Goal: Task Accomplishment & Management: Manage account settings

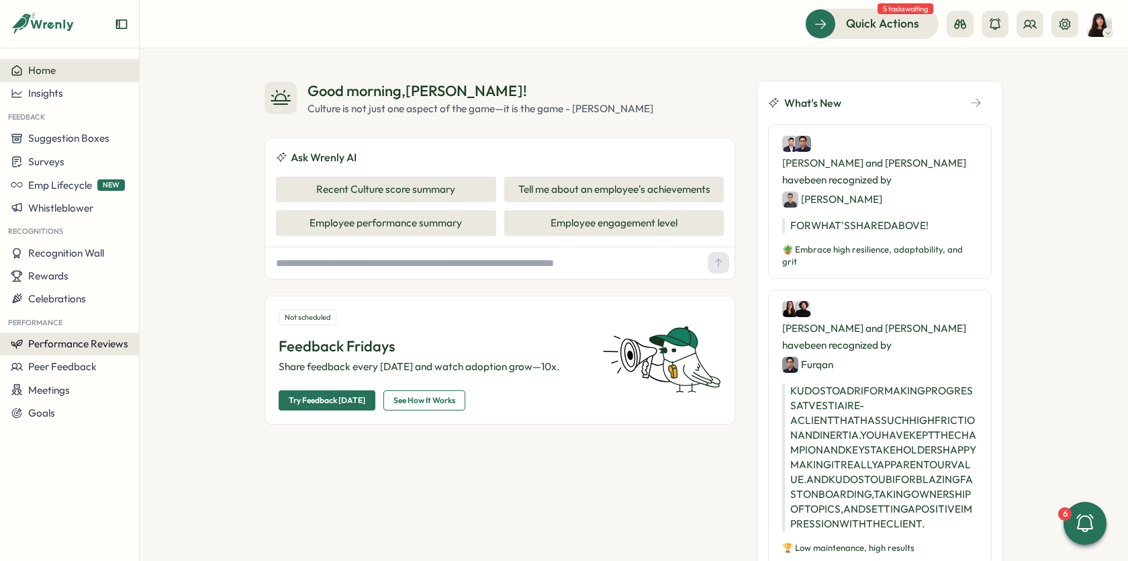
click at [75, 343] on span "Performance Reviews" at bounding box center [78, 343] width 100 height 13
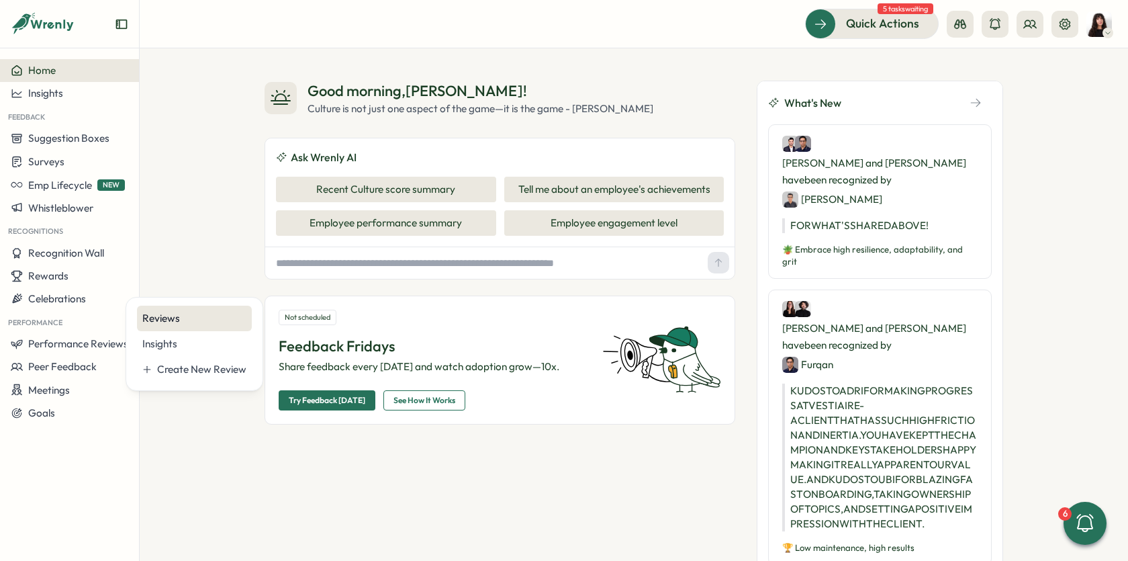
click at [188, 315] on div "Reviews" at bounding box center [194, 318] width 104 height 15
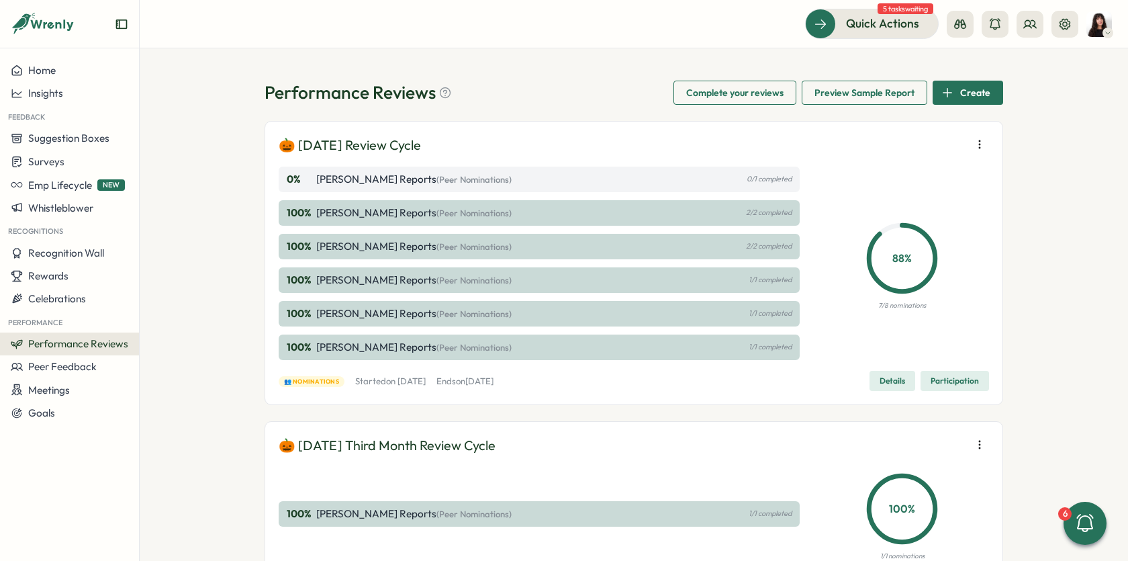
click at [898, 382] on span "Details" at bounding box center [893, 380] width 26 height 19
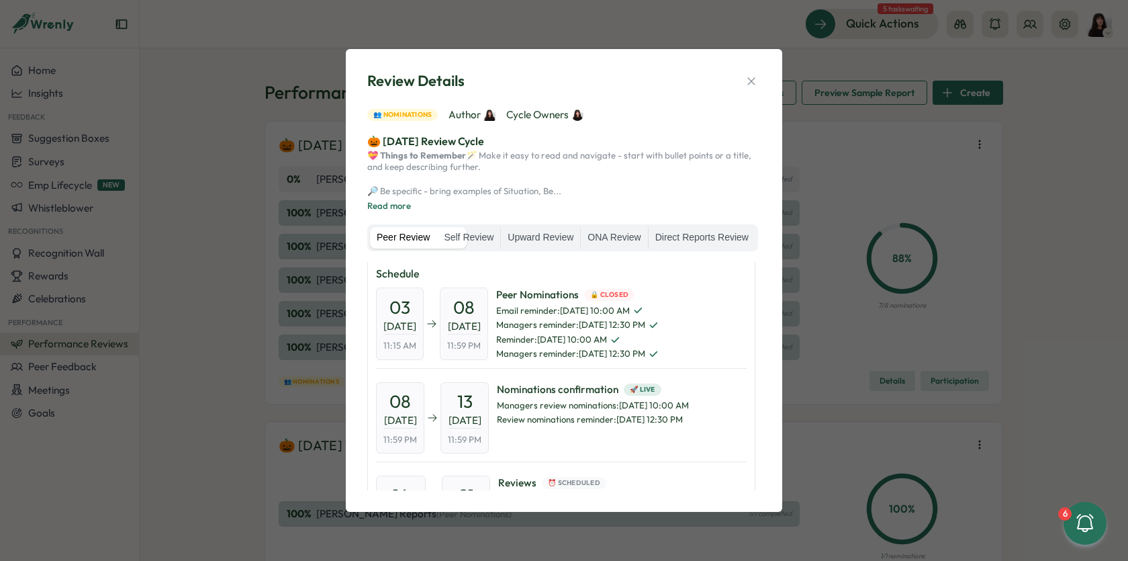
scroll to position [4, 0]
click at [751, 75] on icon "button" at bounding box center [751, 81] width 13 height 13
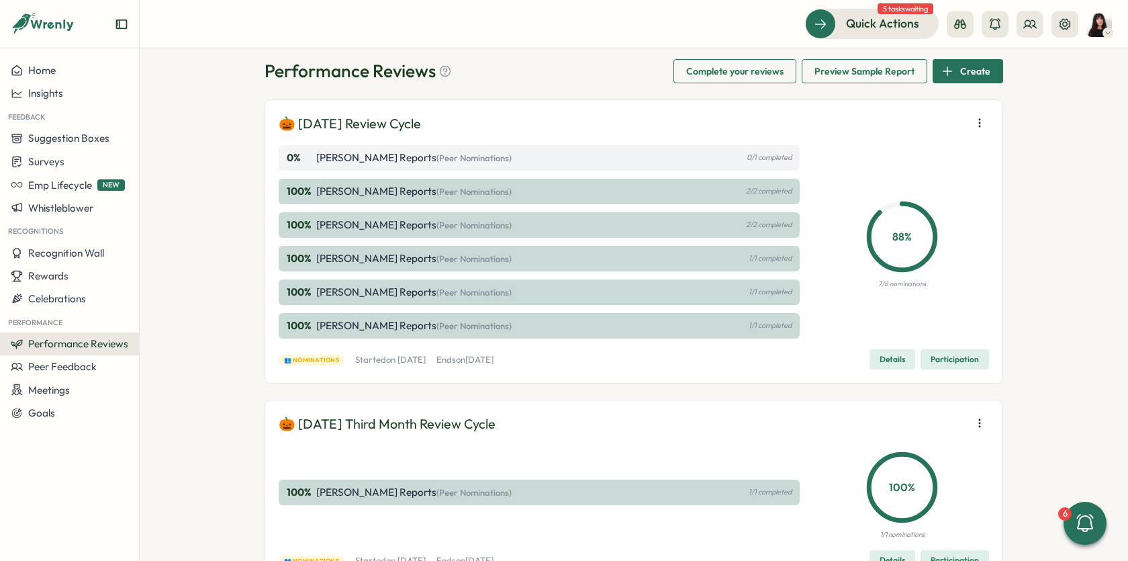
scroll to position [0, 0]
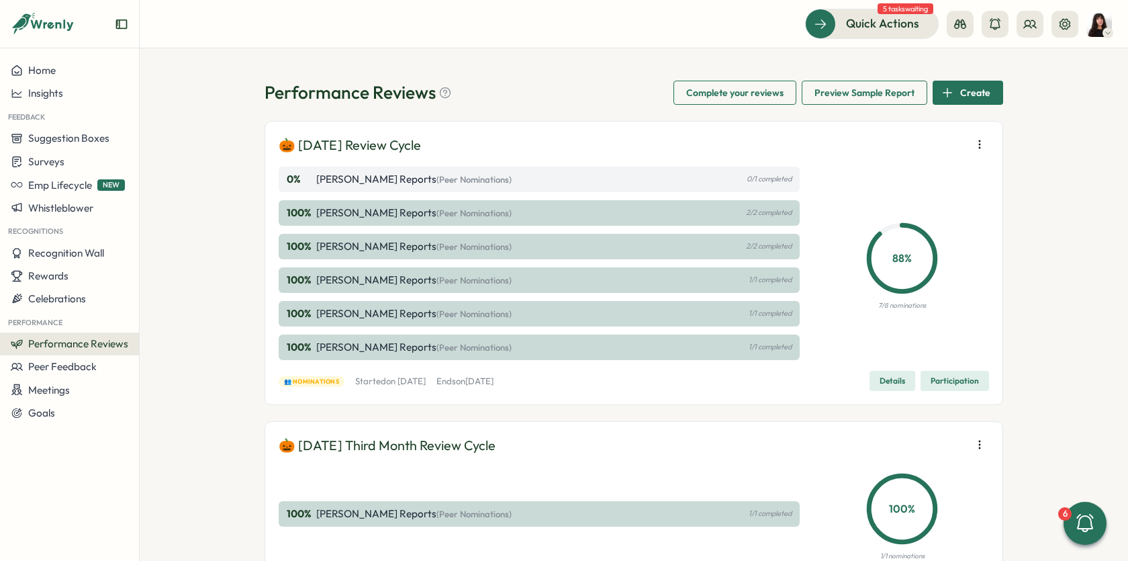
click at [889, 383] on span "Details" at bounding box center [893, 380] width 26 height 19
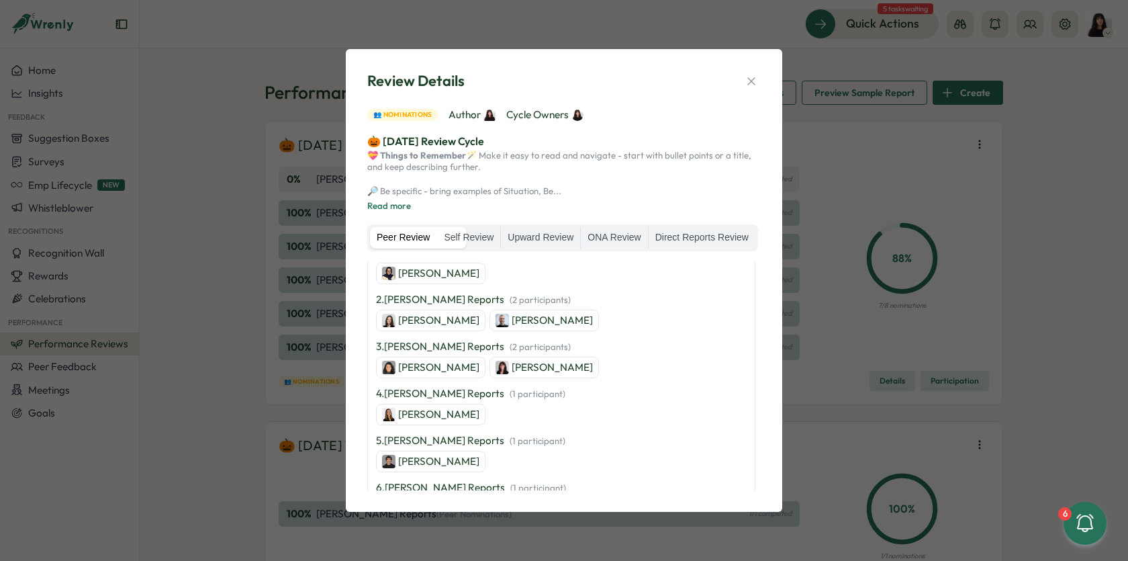
scroll to position [353, 0]
click at [500, 234] on label "Self Review" at bounding box center [468, 237] width 63 height 21
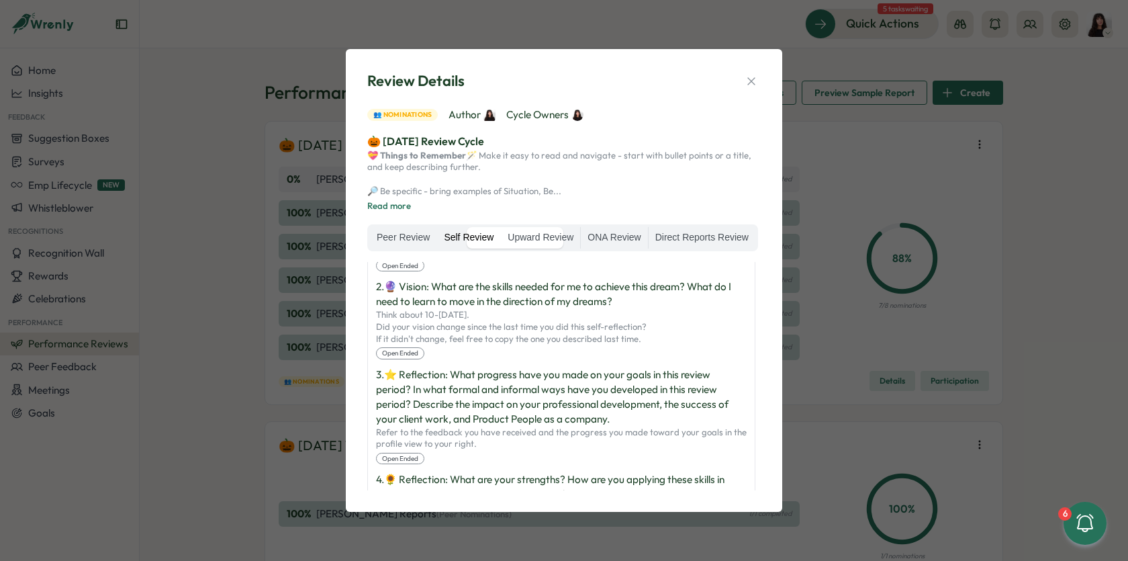
scroll to position [165, 0]
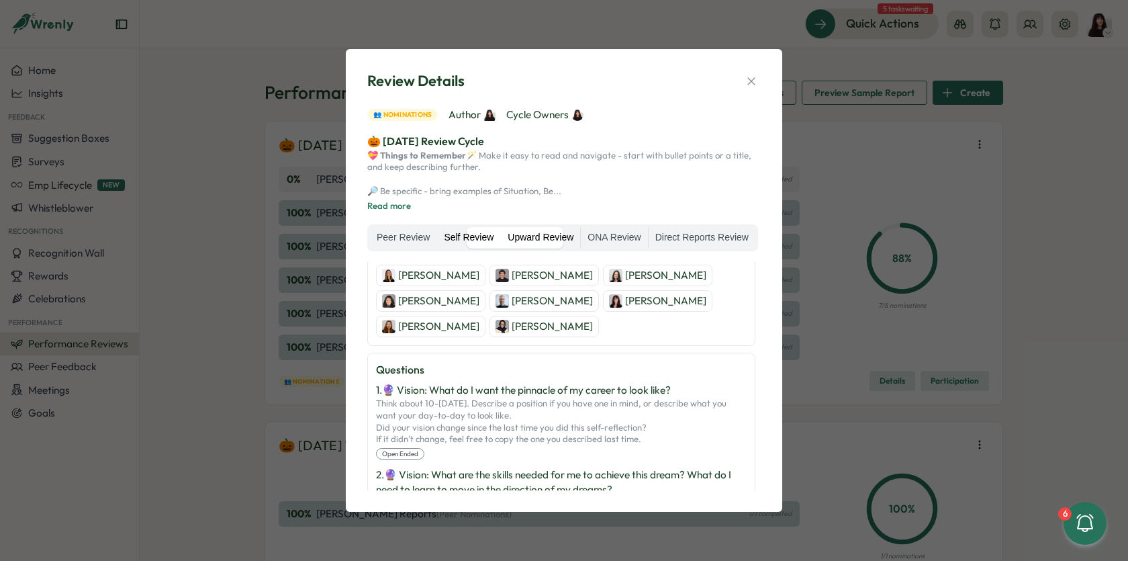
click at [580, 232] on label "Upward Review" at bounding box center [540, 237] width 79 height 21
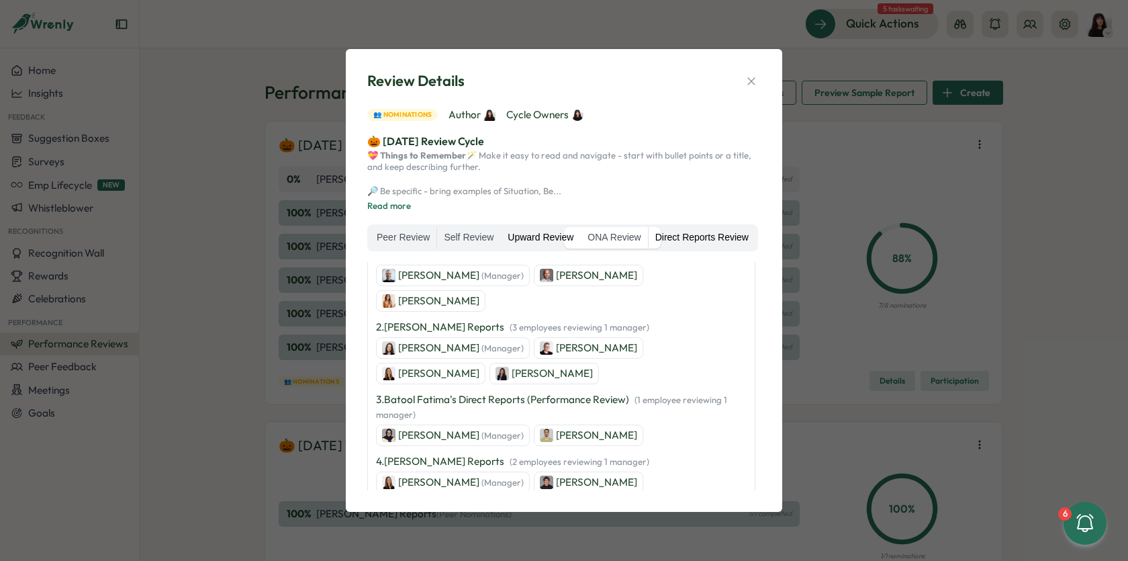
click at [649, 248] on label "Direct Reports Review" at bounding box center [702, 237] width 107 height 21
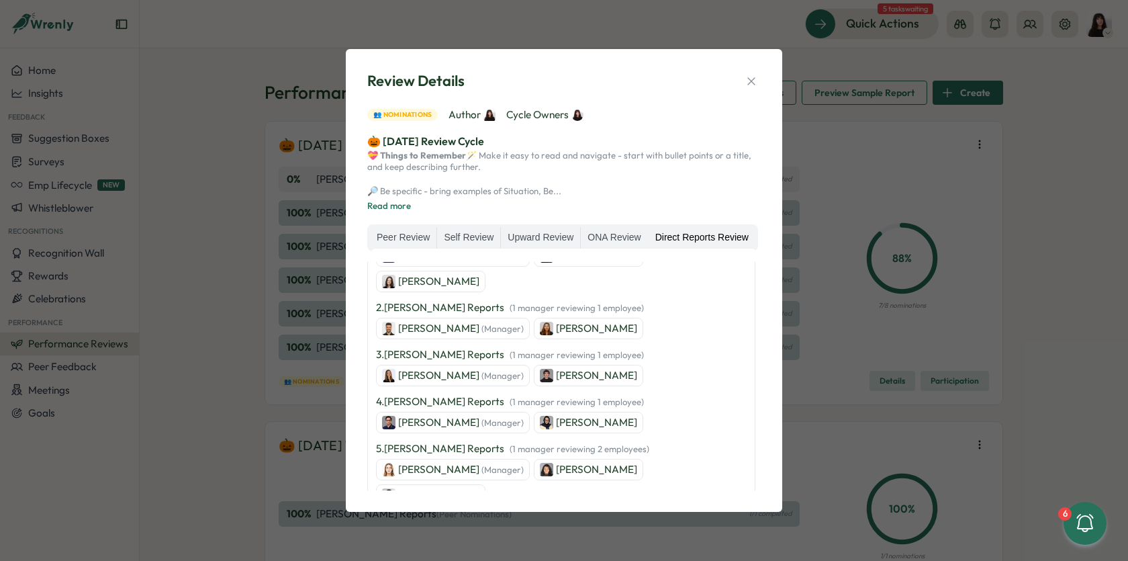
scroll to position [195, 0]
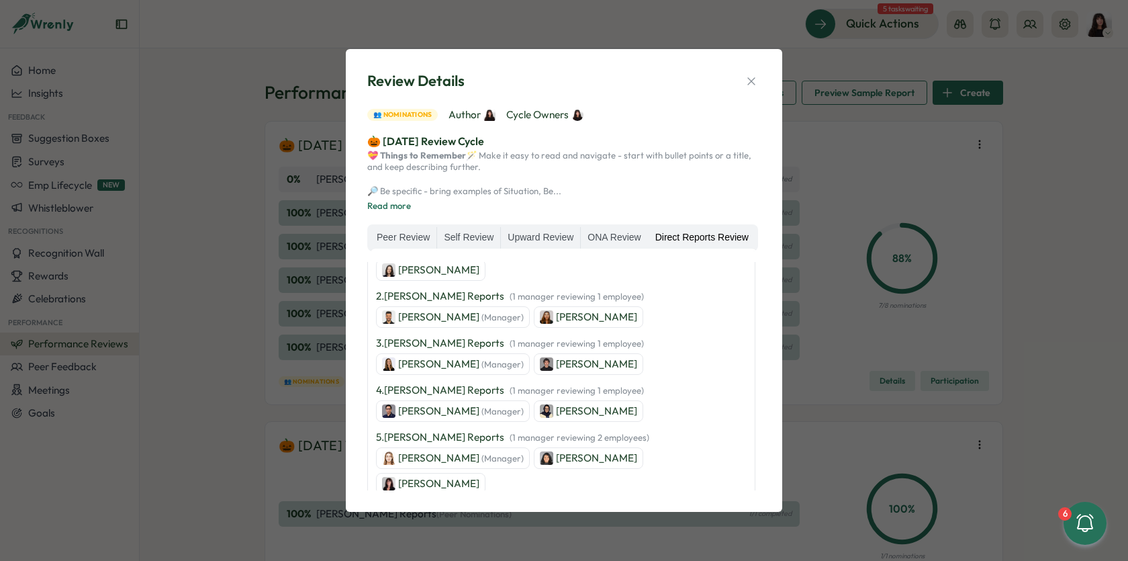
click at [899, 150] on div "Review Details 👥 Nominations Author Cycle Owners 🎃 [DATE] Review Cycle 💝 Things…" at bounding box center [564, 280] width 1128 height 561
click at [893, 177] on div "Review Details 👥 Nominations Author Cycle Owners 🎃 [DATE] Review Cycle 💝 Things…" at bounding box center [564, 280] width 1128 height 561
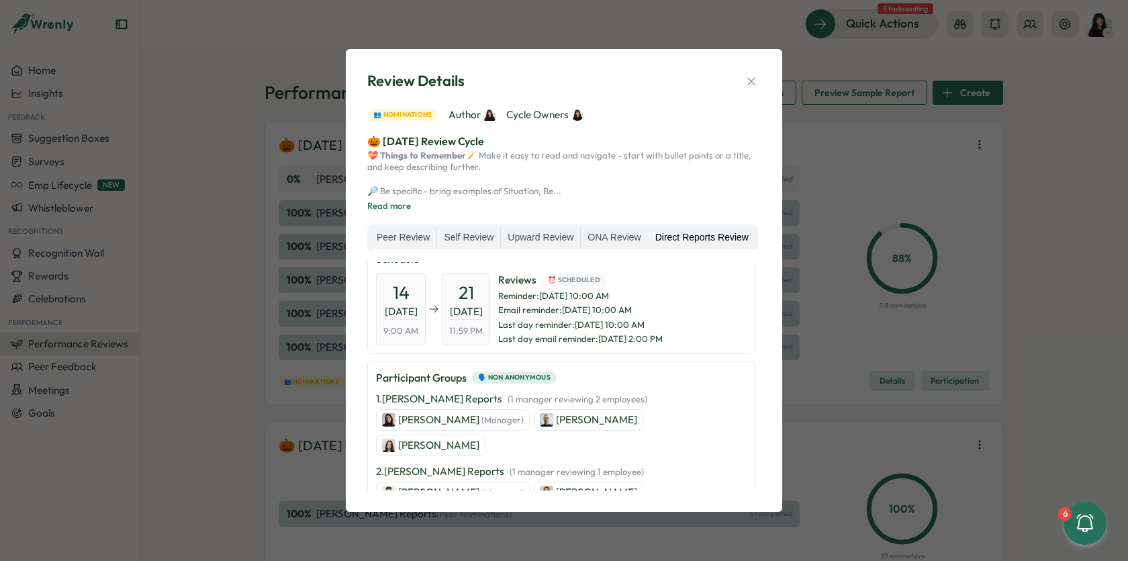
scroll to position [0, 0]
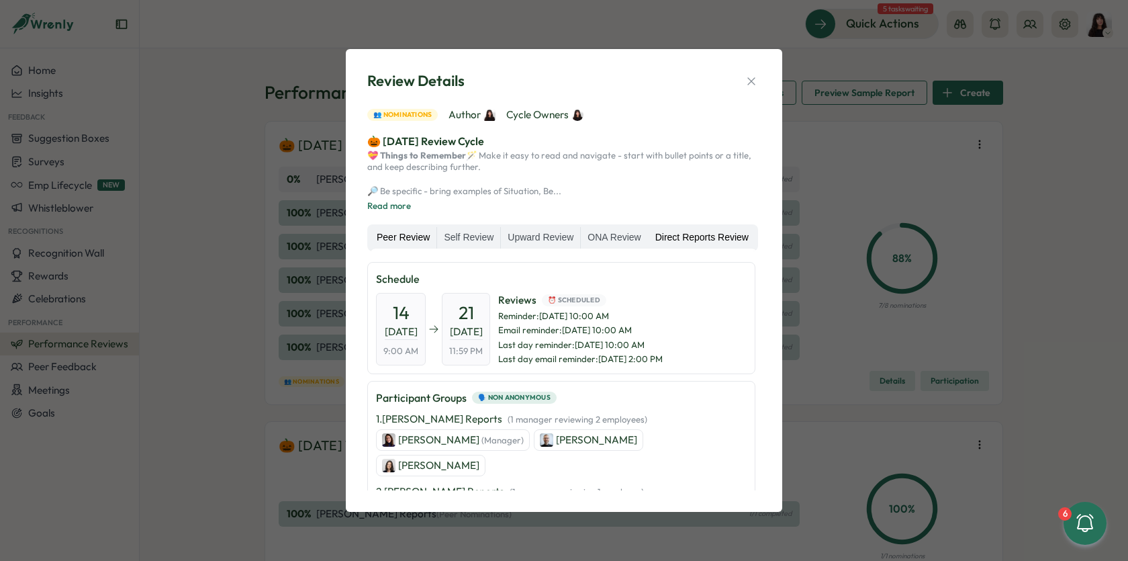
click at [416, 235] on label "Peer Review" at bounding box center [403, 237] width 66 height 21
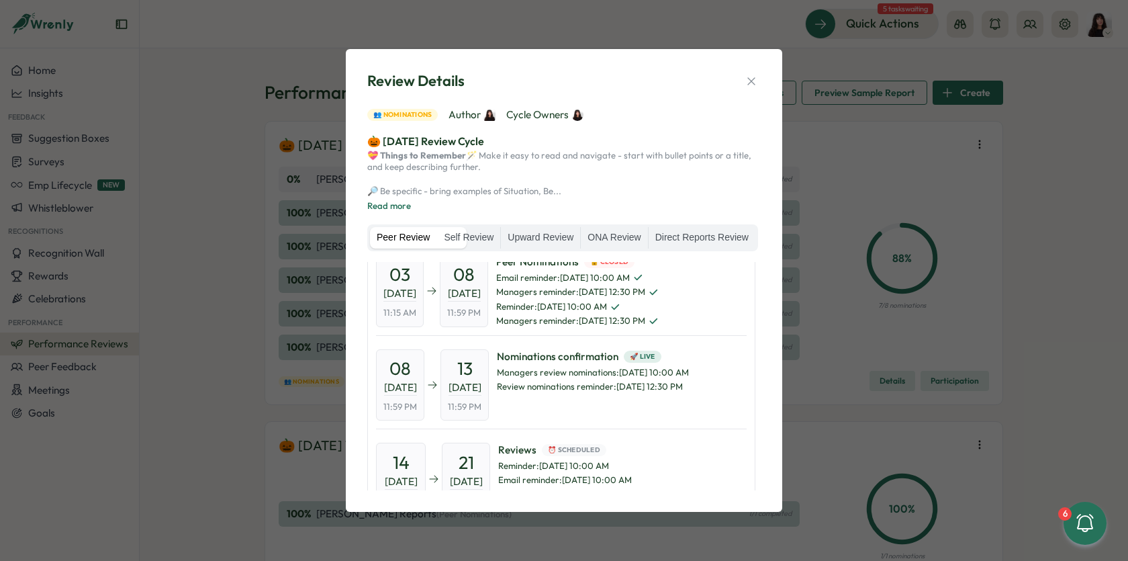
scroll to position [40, 0]
click at [868, 187] on div "Review Details 👥 Nominations Author Cycle Owners 🎃 [DATE] Review Cycle 💝 Things…" at bounding box center [564, 280] width 1128 height 561
click at [752, 75] on icon "button" at bounding box center [751, 81] width 13 height 13
